Goal: Transaction & Acquisition: Download file/media

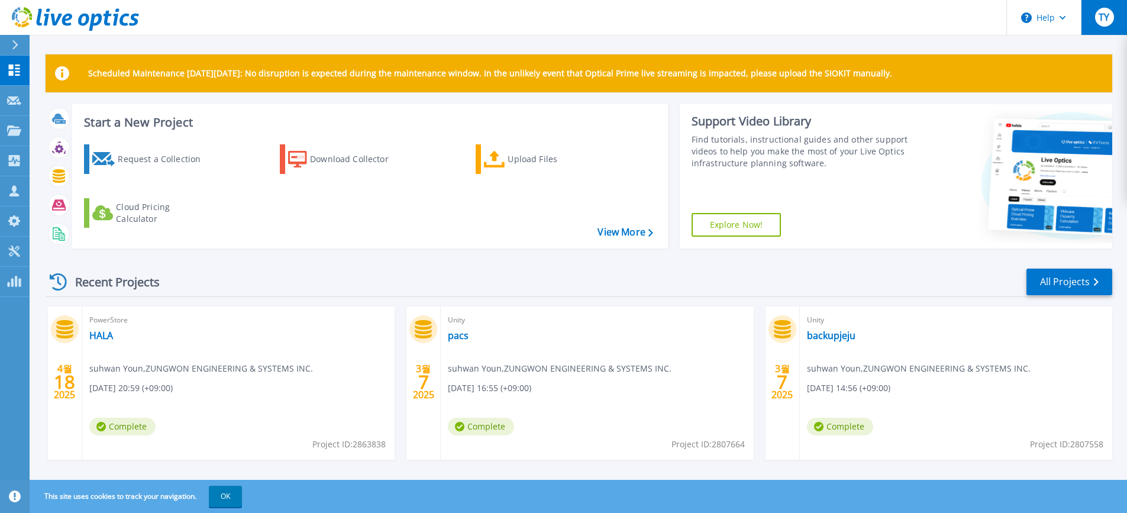
click at [1102, 17] on span "TY" at bounding box center [1104, 16] width 11 height 9
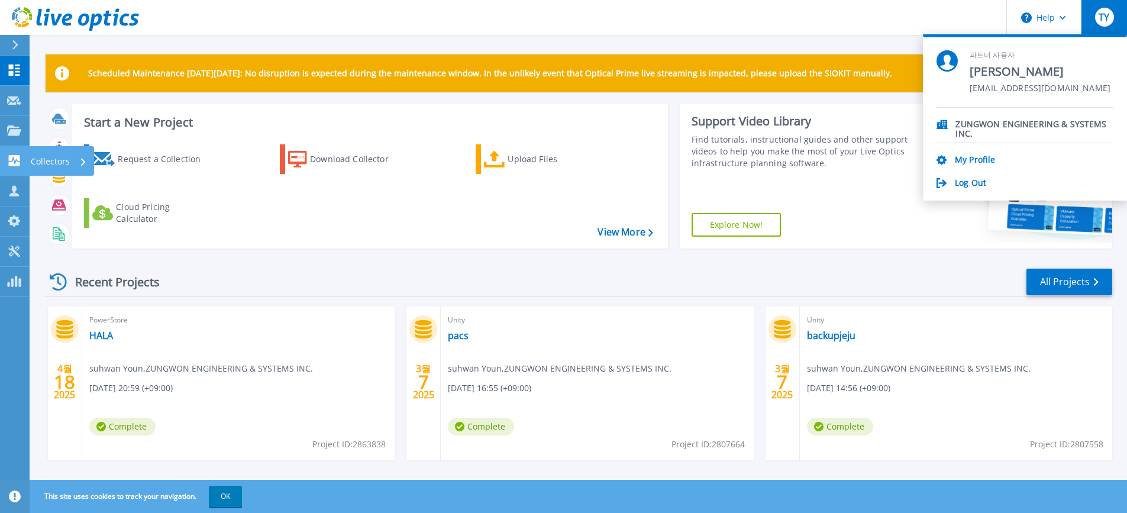
click at [39, 165] on p "Collectors" at bounding box center [50, 161] width 39 height 31
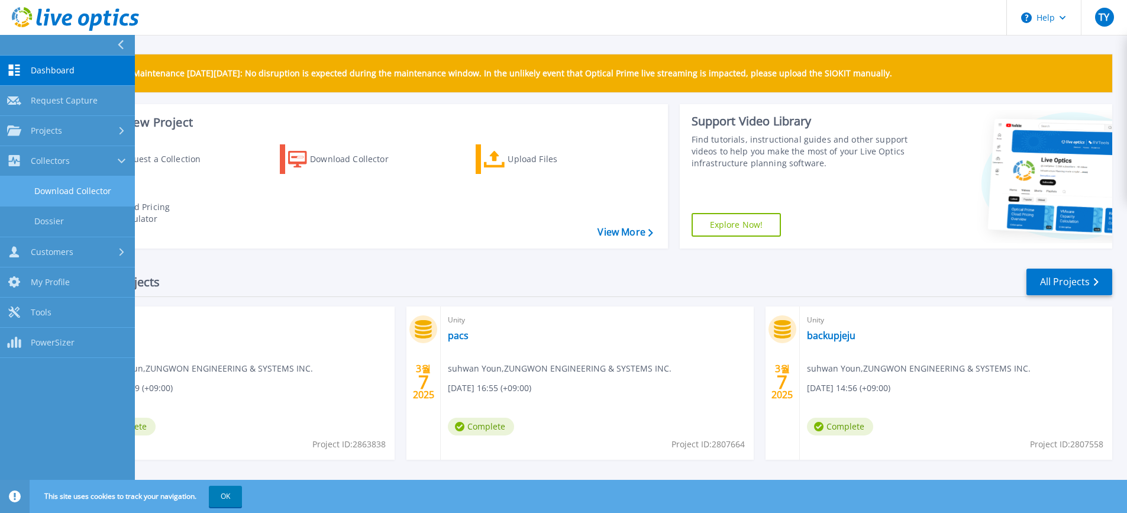
click at [56, 189] on link "Download Collector" at bounding box center [67, 191] width 135 height 30
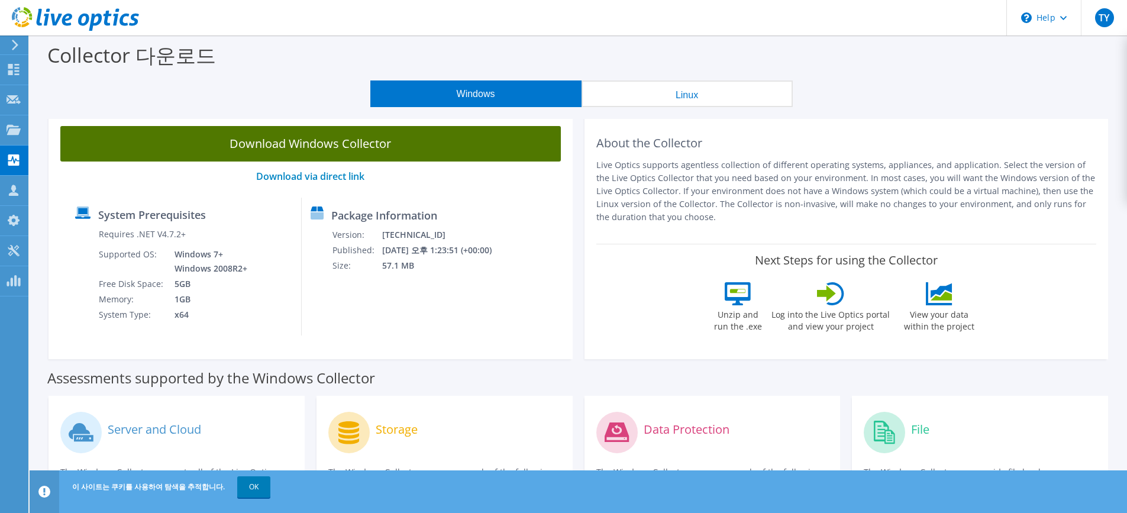
click at [366, 145] on link "Download Windows Collector" at bounding box center [310, 144] width 501 height 36
